Goal: Task Accomplishment & Management: Complete application form

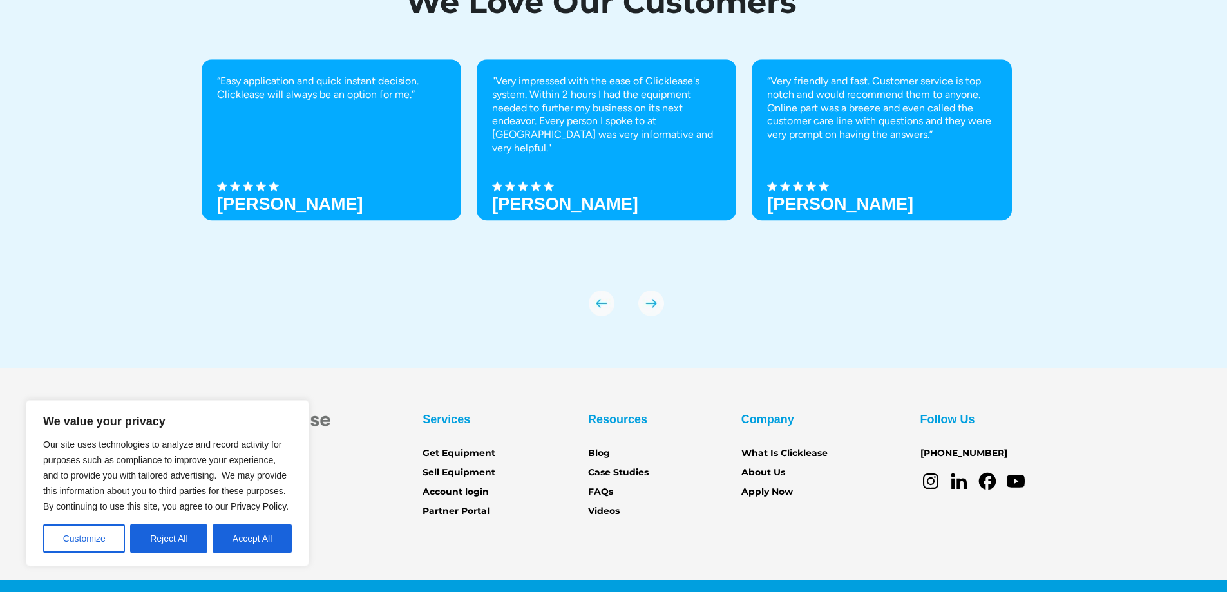
scroll to position [4494, 0]
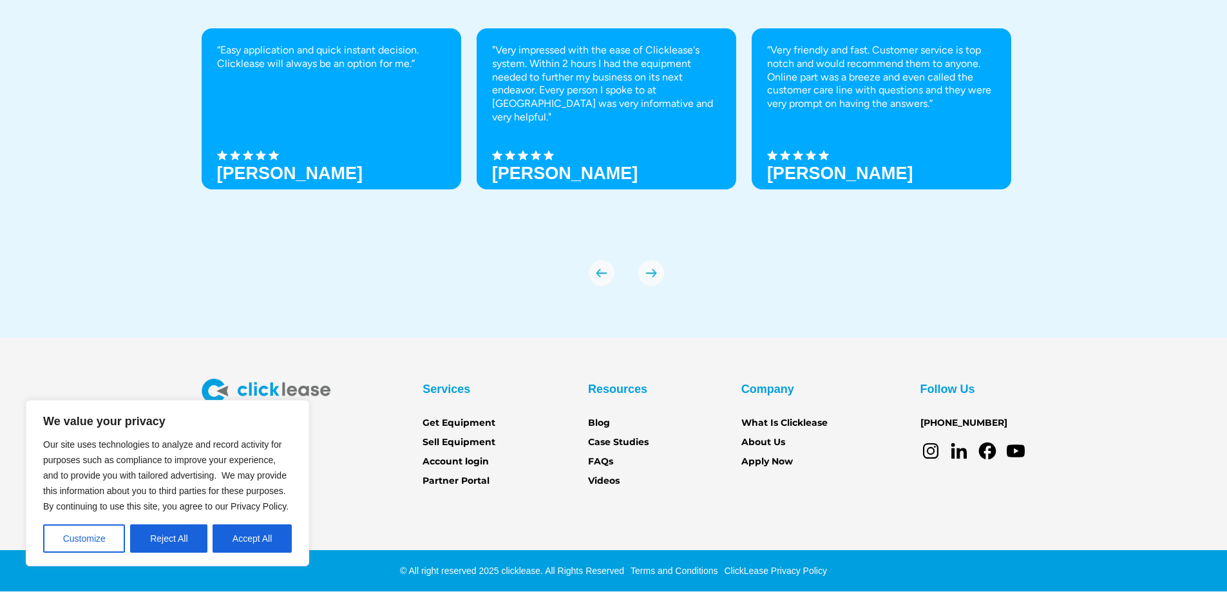
click at [1225, 258] on div "We Love Our Customers “Easy application and quick instant decision. Clicklease …" at bounding box center [613, 115] width 1227 height 446
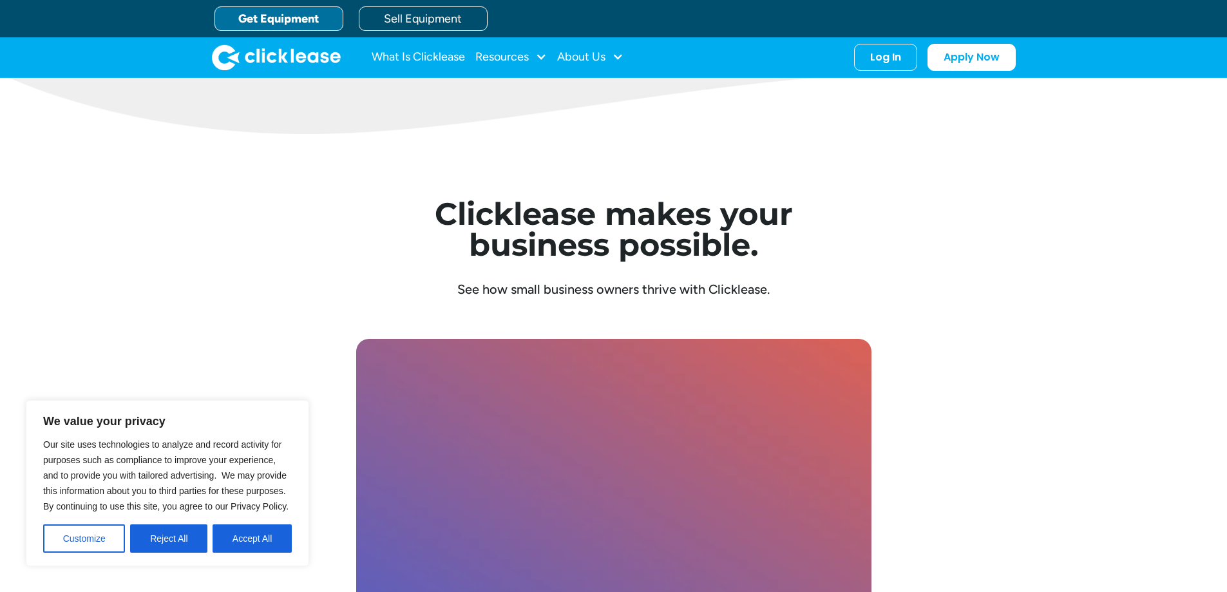
scroll to position [2079, 0]
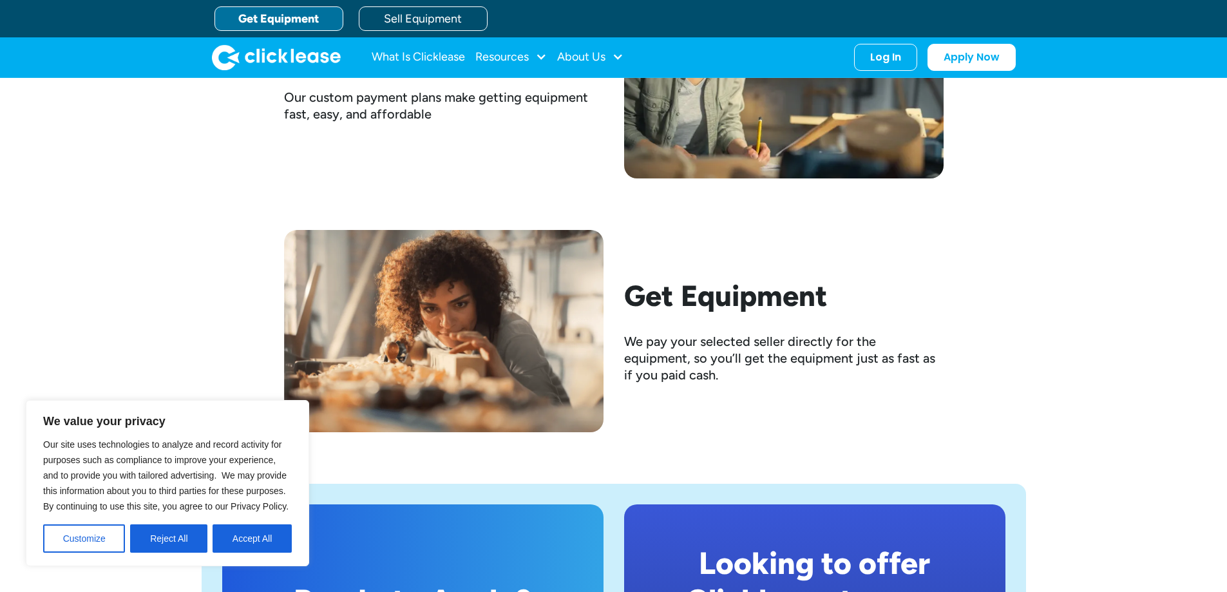
click at [285, 17] on link "Get Equipment" at bounding box center [278, 18] width 129 height 24
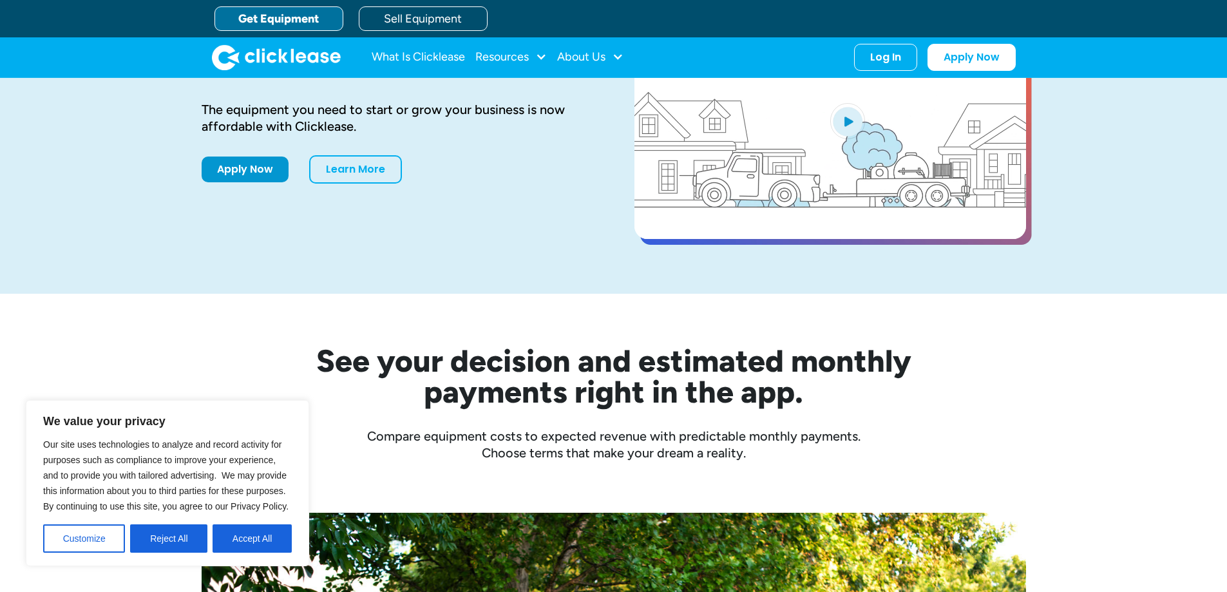
scroll to position [258, 0]
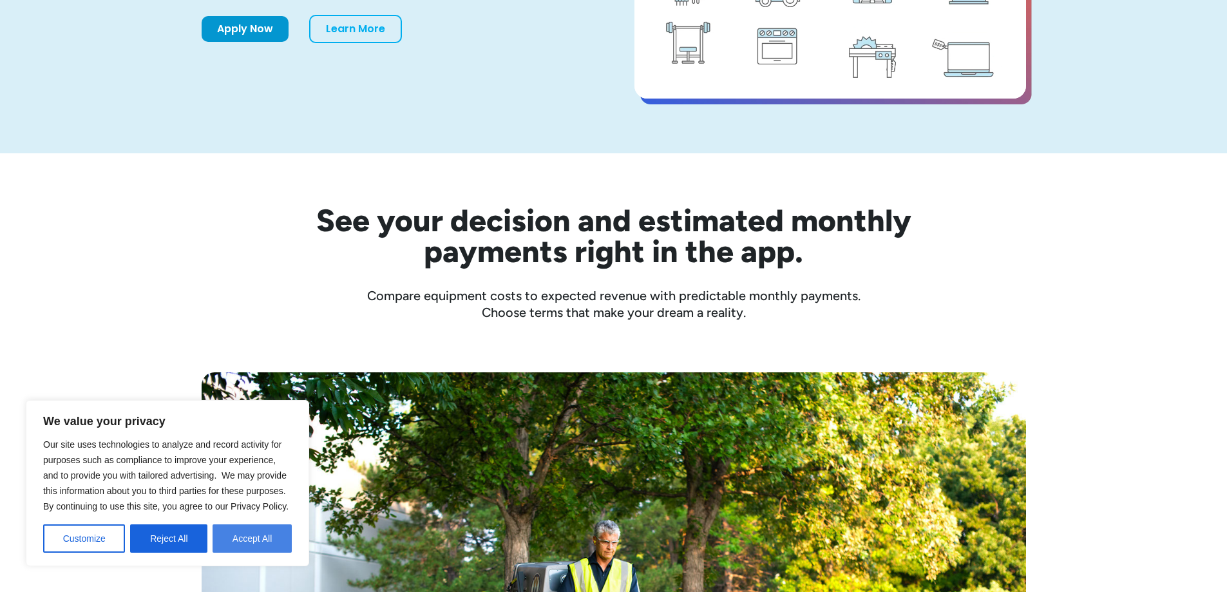
click at [259, 534] on button "Accept All" at bounding box center [251, 538] width 79 height 28
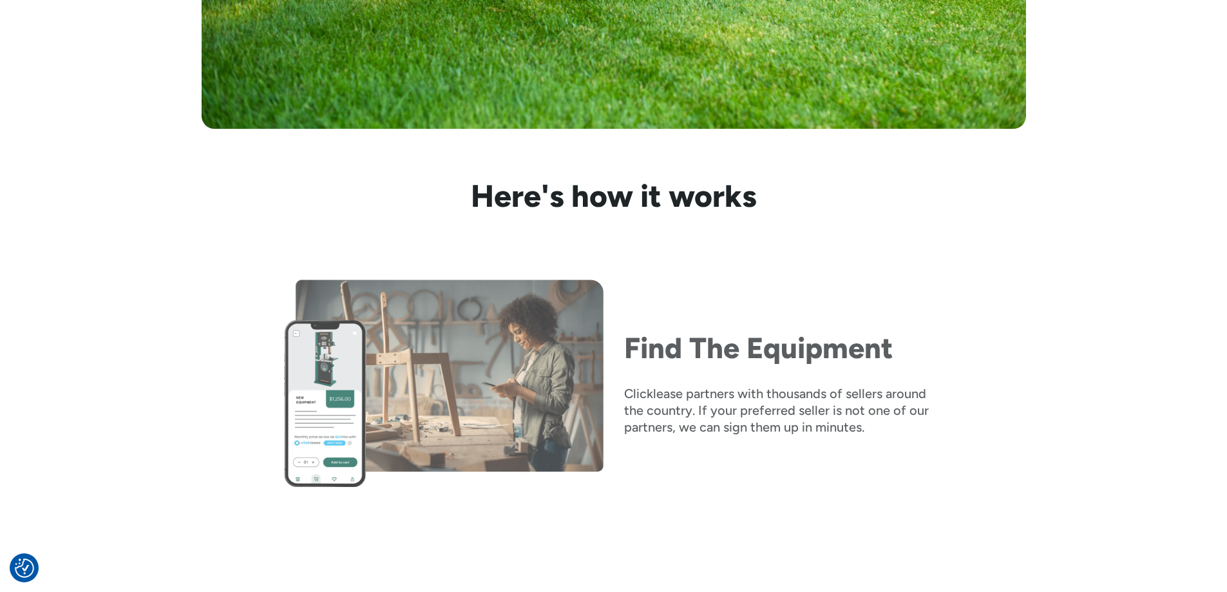
scroll to position [1159, 0]
